Goal: Task Accomplishment & Management: Manage account settings

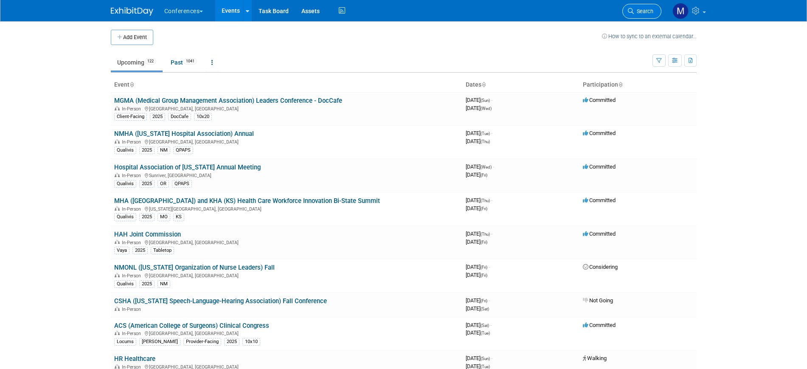
click at [636, 7] on link "Search" at bounding box center [641, 11] width 39 height 15
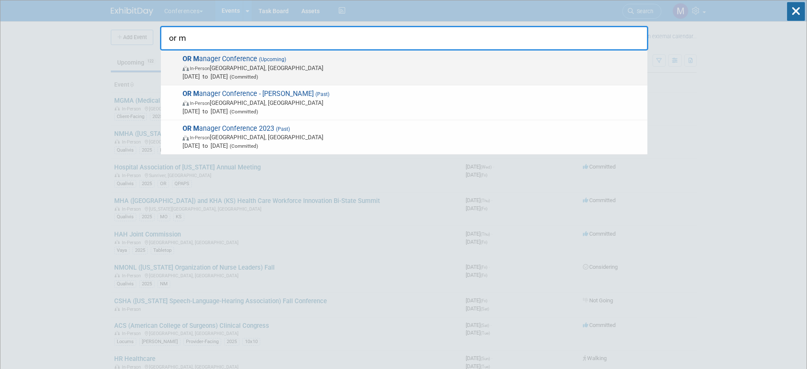
type input "or m"
click at [267, 64] on span "In-Person Anaheim, CA" at bounding box center [412, 68] width 460 height 8
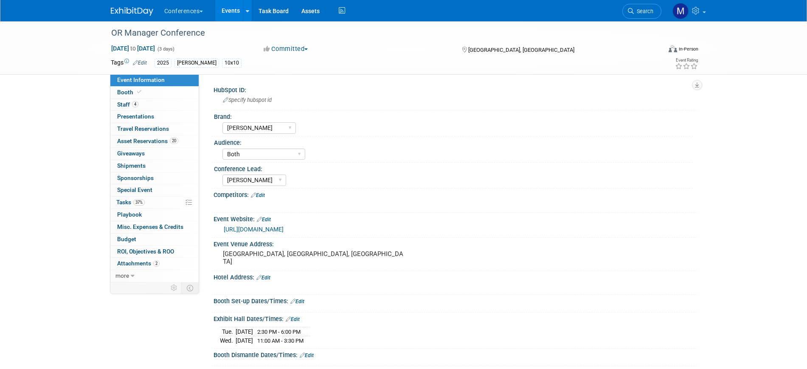
select select "[PERSON_NAME]"
select select "Both"
select select "Marygrace"
drag, startPoint x: 136, startPoint y: 91, endPoint x: 391, endPoint y: 186, distance: 271.8
click at [137, 91] on icon at bounding box center [139, 92] width 4 height 5
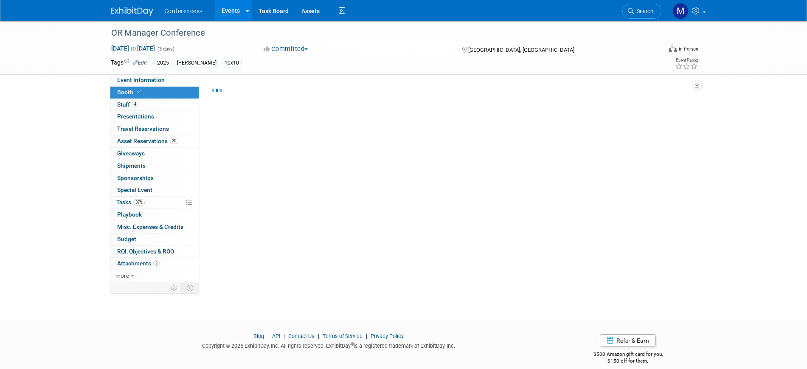
select select "10'x10'"
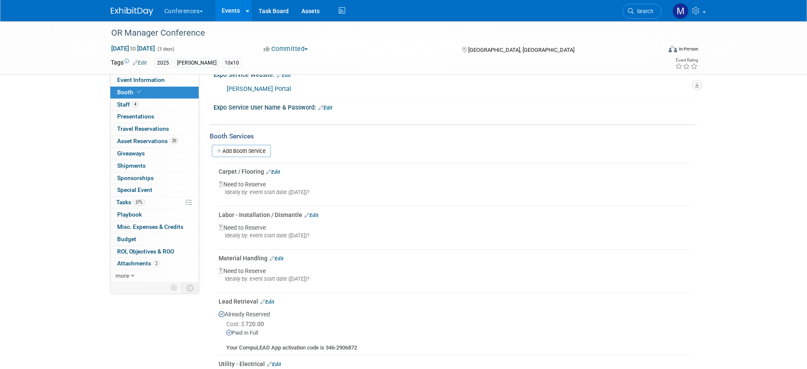
scroll to position [265, 0]
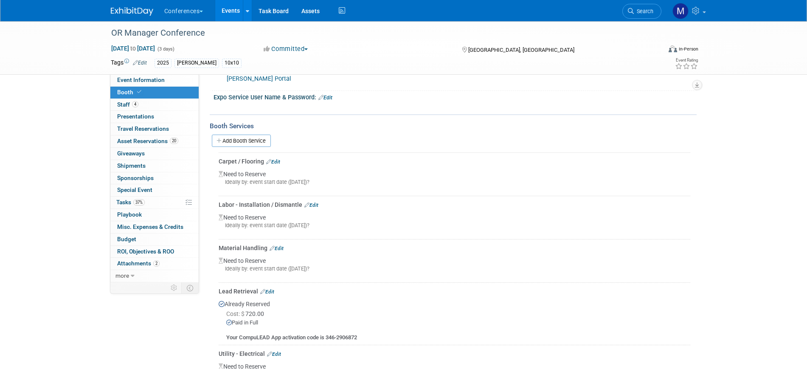
click at [271, 289] on link "Edit" at bounding box center [267, 292] width 14 height 6
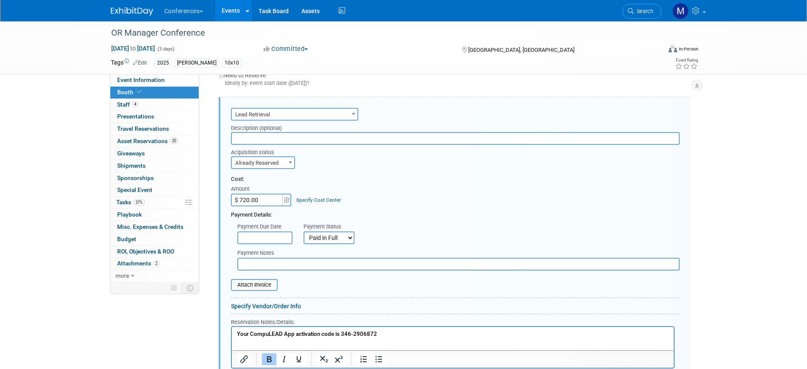
scroll to position [0, 0]
click at [252, 286] on input "file" at bounding box center [226, 285] width 101 height 10
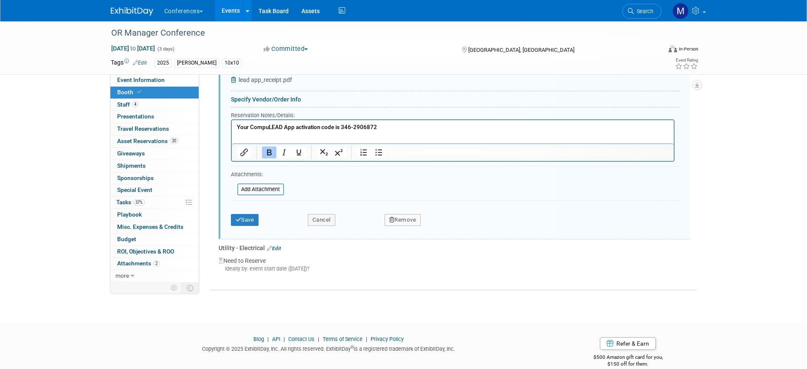
scroll to position [663, 0]
click at [250, 223] on button "Save" at bounding box center [245, 219] width 28 height 12
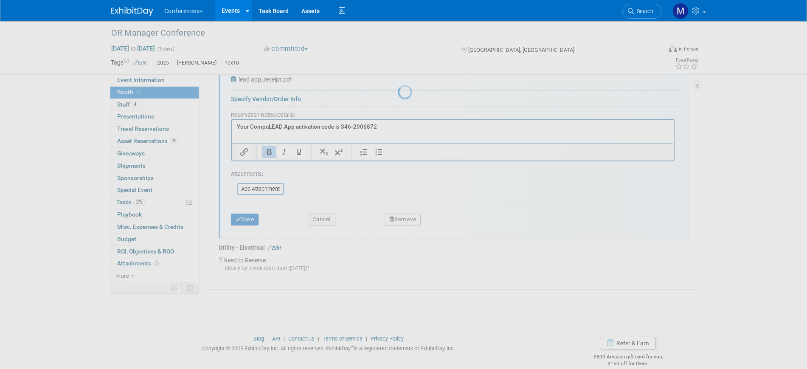
scroll to position [383, 0]
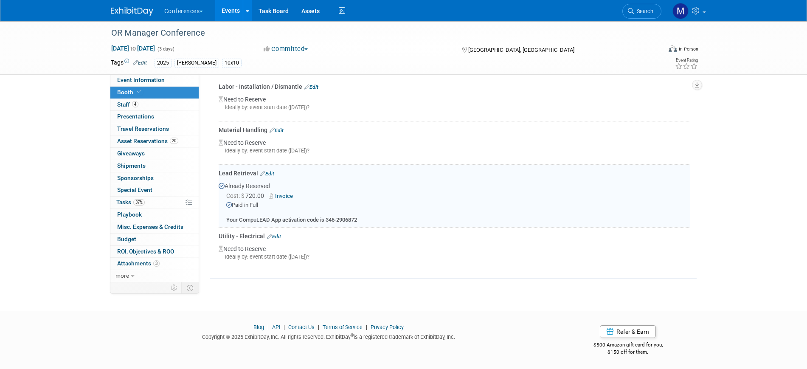
click at [291, 196] on link "Invoice" at bounding box center [283, 196] width 28 height 6
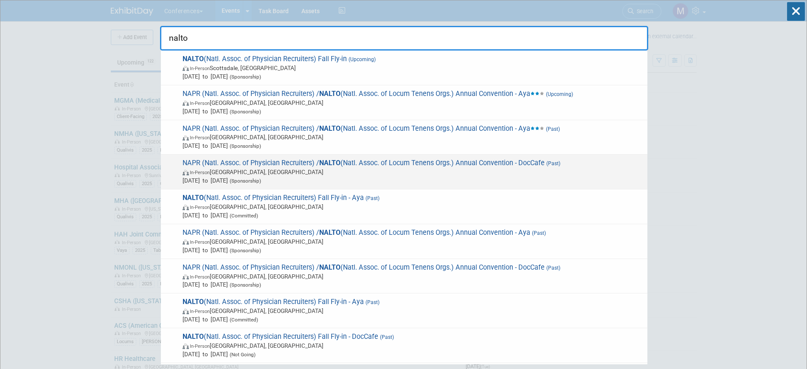
type input "nalto"
click at [363, 166] on span "NAPR (Natl. Assoc. of Physician Recruiters) / NALTO (Natl. Assoc. of Locum Tene…" at bounding box center [411, 172] width 463 height 26
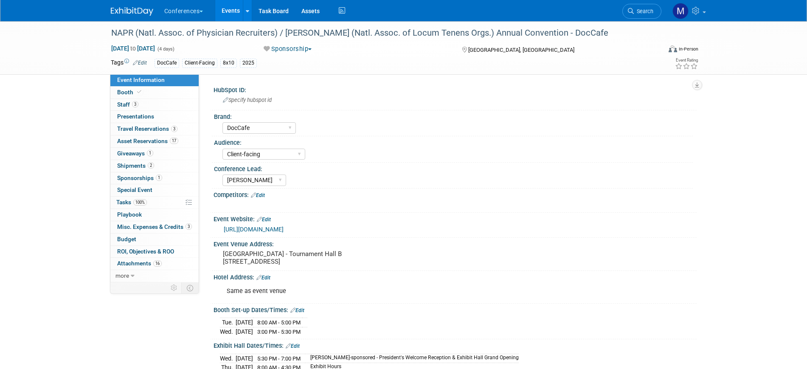
select select "DocCafe"
select select "Client-facing"
select select "[PERSON_NAME]"
click at [295, 31] on div "NAPR (Natl. Assoc. of Physician Recruiters) / NALTO (Natl. Assoc. of Locum Tene…" at bounding box center [378, 32] width 540 height 15
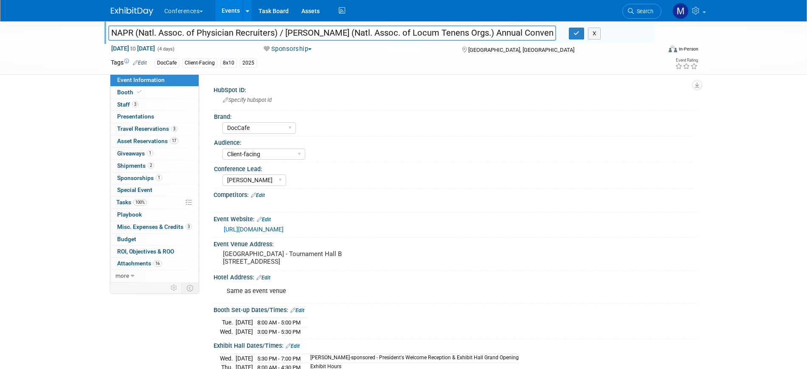
click at [295, 31] on input "NAPR (Natl. Assoc. of Physician Recruiters) / NALTO (Natl. Assoc. of Locum Tene…" at bounding box center [332, 32] width 448 height 15
click at [574, 33] on icon "button" at bounding box center [576, 34] width 6 height 6
